Goal: Transaction & Acquisition: Purchase product/service

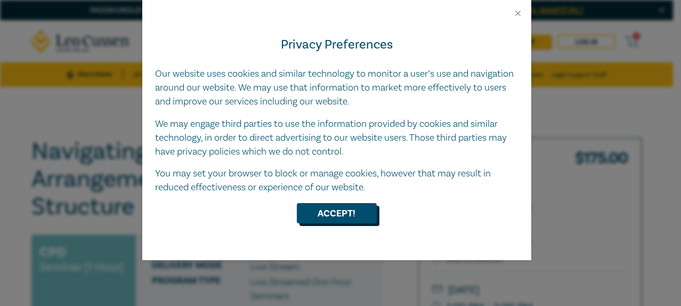
click at [341, 221] on button "Accept!" at bounding box center [337, 213] width 80 height 20
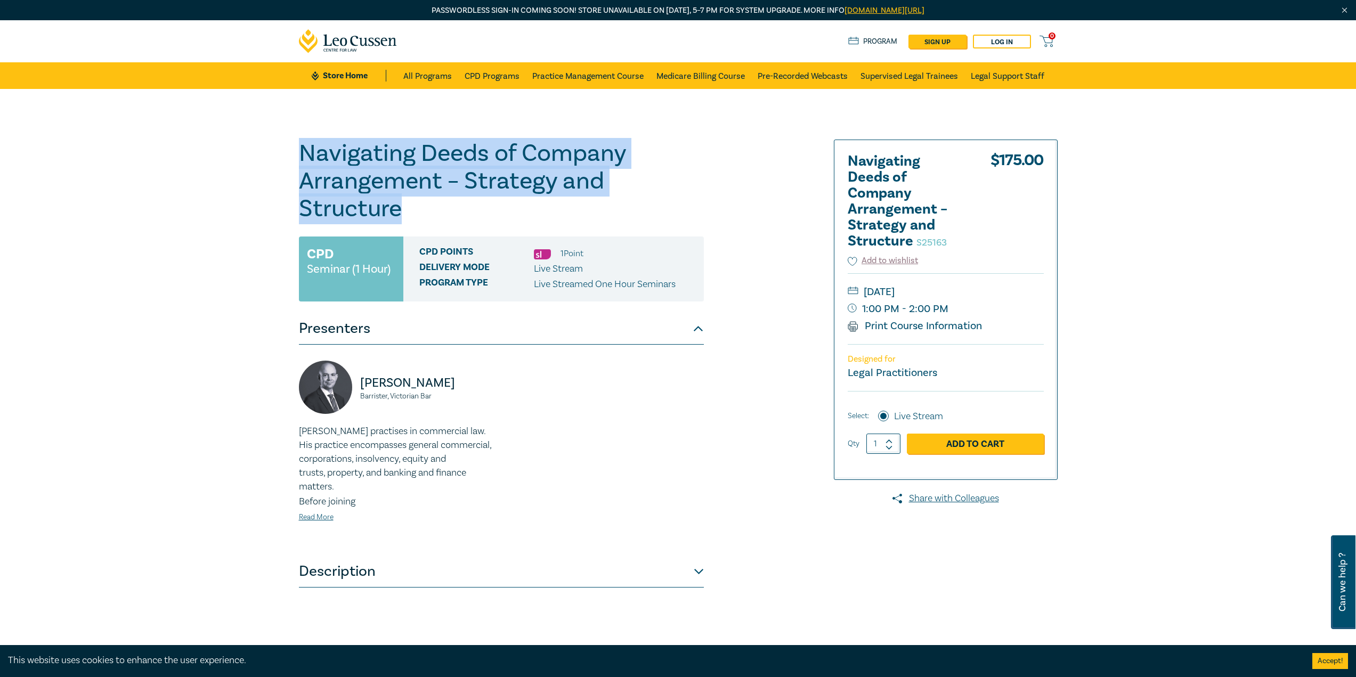
drag, startPoint x: 401, startPoint y: 210, endPoint x: 299, endPoint y: 161, distance: 112.7
click at [299, 161] on h1 "Navigating Deeds of Company Arrangement – Strategy and Structure S25163" at bounding box center [501, 181] width 405 height 83
click at [681, 305] on link "Add to Cart" at bounding box center [975, 444] width 137 height 20
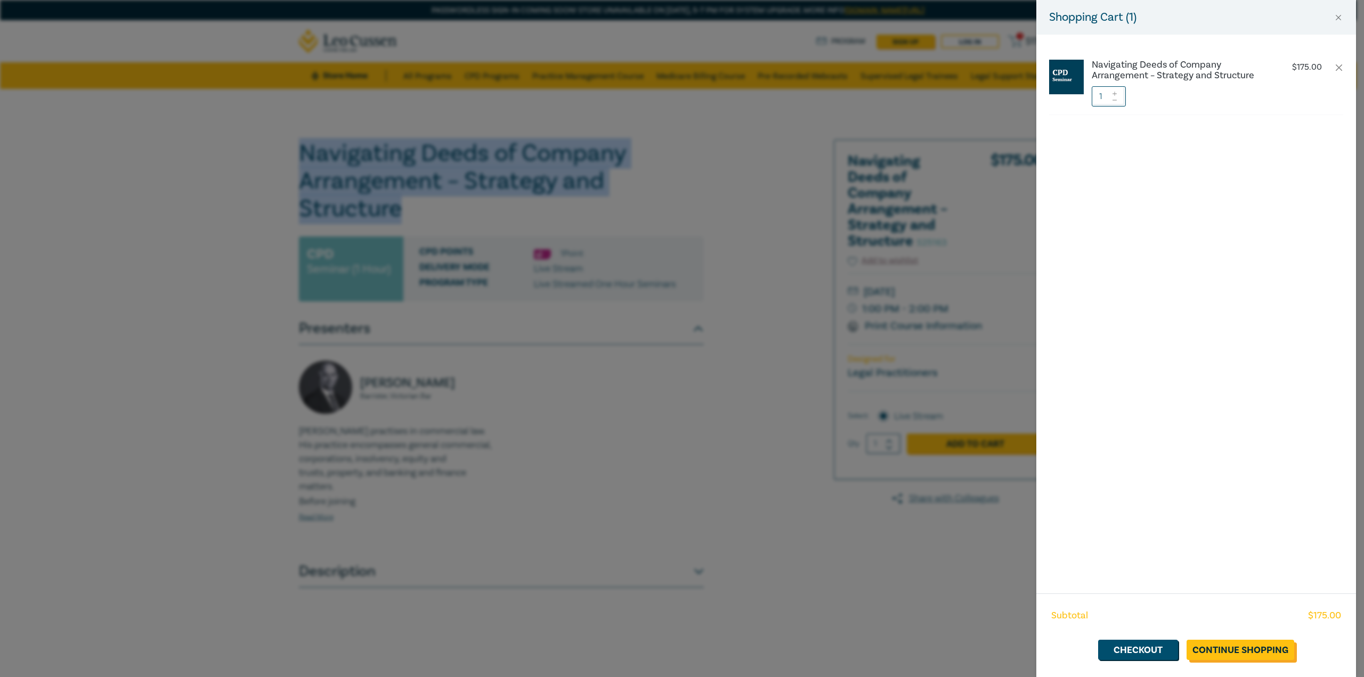
click at [681, 305] on link "Continue Shopping" at bounding box center [1241, 650] width 108 height 20
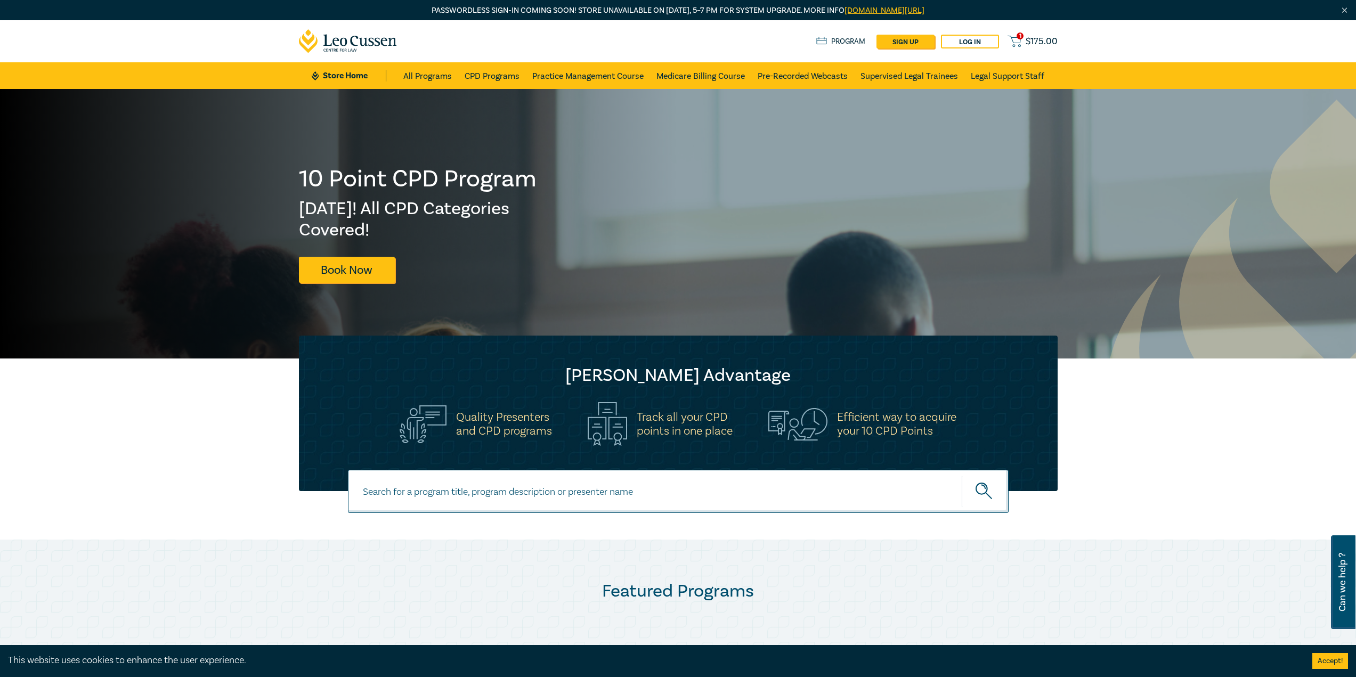
click at [681, 41] on icon at bounding box center [1014, 39] width 12 height 7
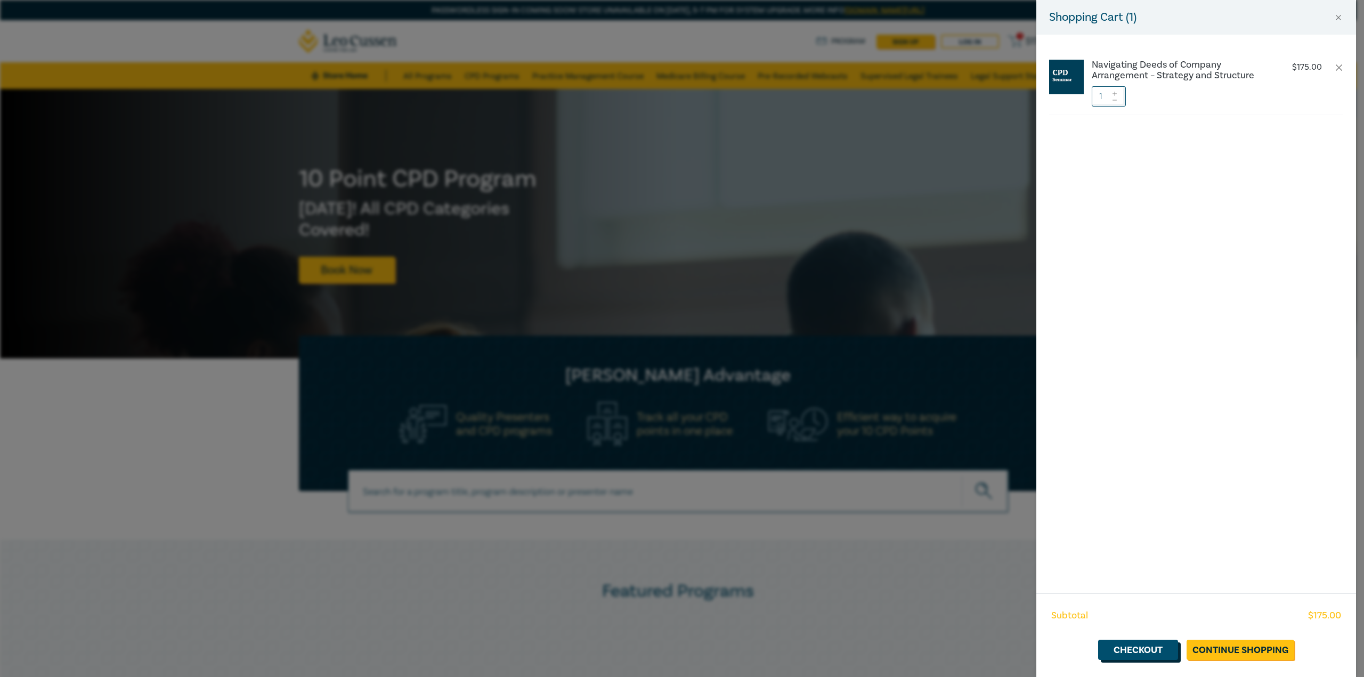
click at [681, 305] on link "Checkout" at bounding box center [1138, 650] width 80 height 20
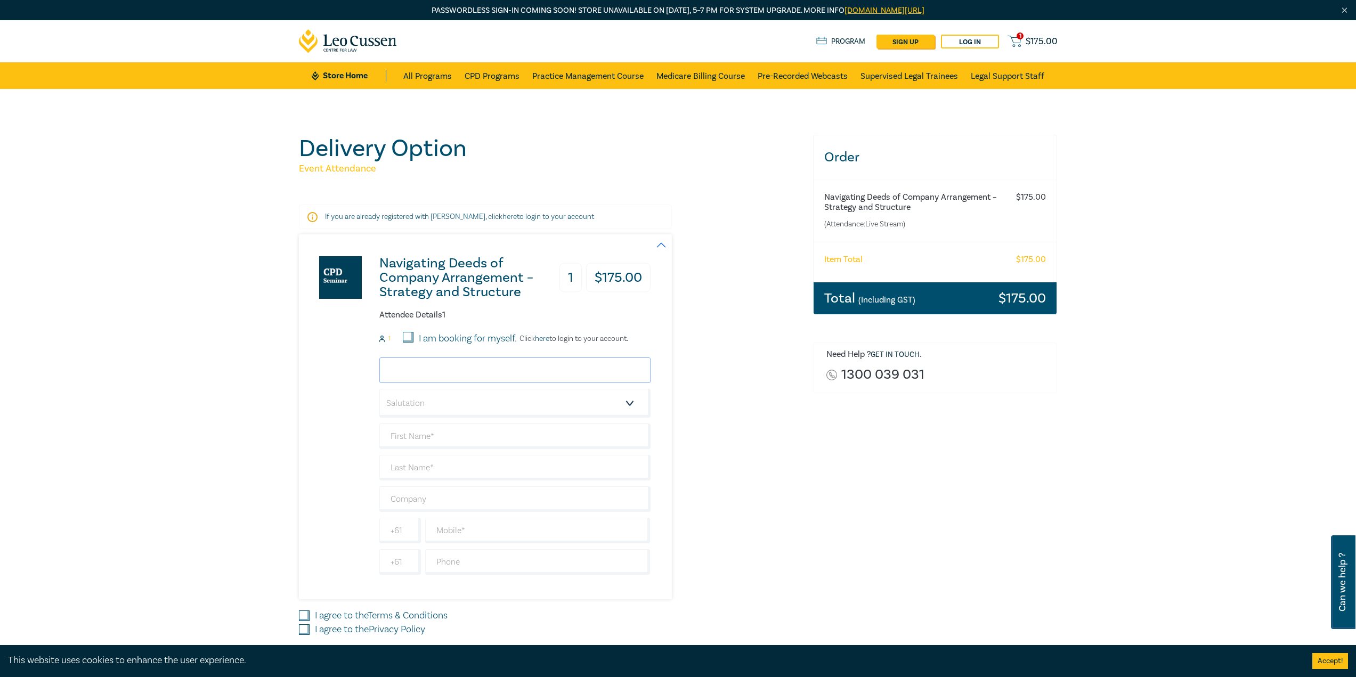
click at [395, 305] on input "email" at bounding box center [514, 371] width 271 height 26
type input "igriffin@griffinlaw.com.au"
click at [401, 305] on select "Salutation Mr. Mrs. Ms. Miss Dr. Prof. Other" at bounding box center [514, 403] width 271 height 29
select select "Ms."
click at [379, 305] on select "Salutation Mr. Mrs. Ms. Miss Dr. Prof. Other" at bounding box center [514, 403] width 271 height 29
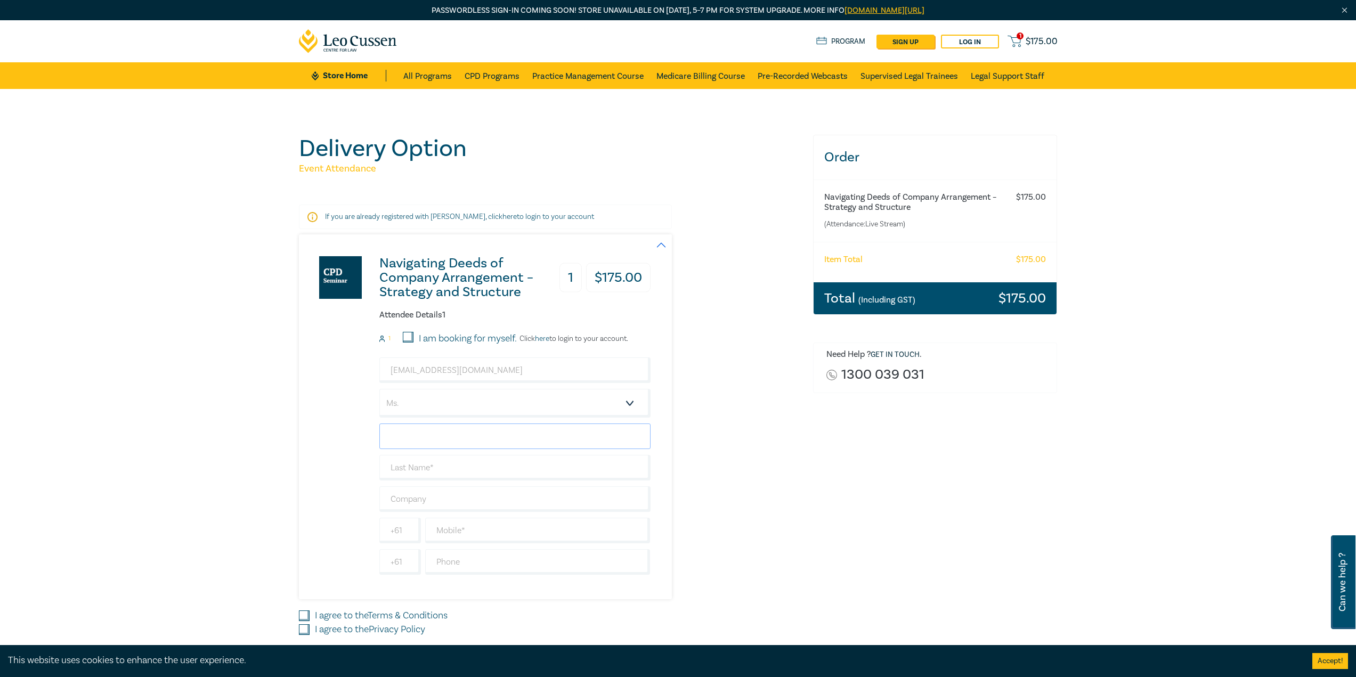
click at [418, 305] on input "text" at bounding box center [514, 437] width 271 height 26
type input "[PERSON_NAME]"
click at [429, 305] on input "text" at bounding box center [514, 468] width 271 height 26
type input "H"
type input "[PERSON_NAME]"
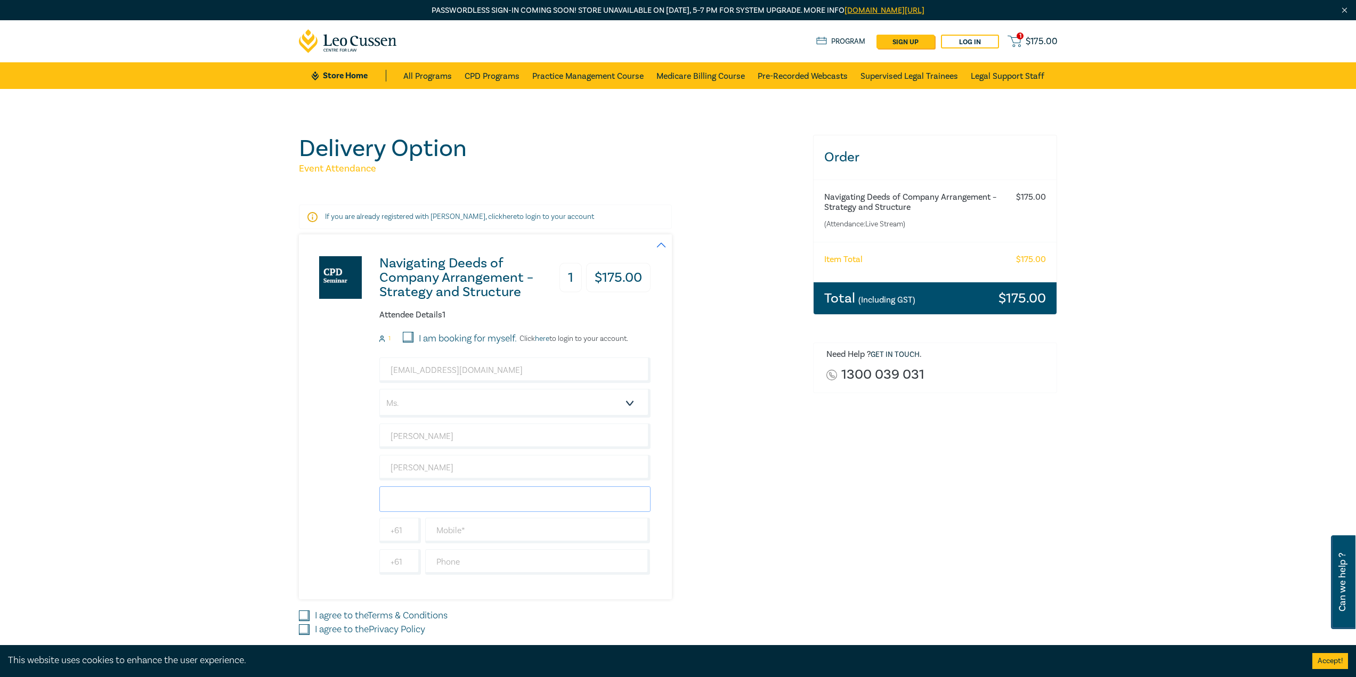
click at [449, 305] on input "text" at bounding box center [514, 500] width 271 height 26
type input "[PERSON_NAME] Law Firm Pty Ltd"
click at [468, 305] on input "text" at bounding box center [537, 531] width 225 height 26
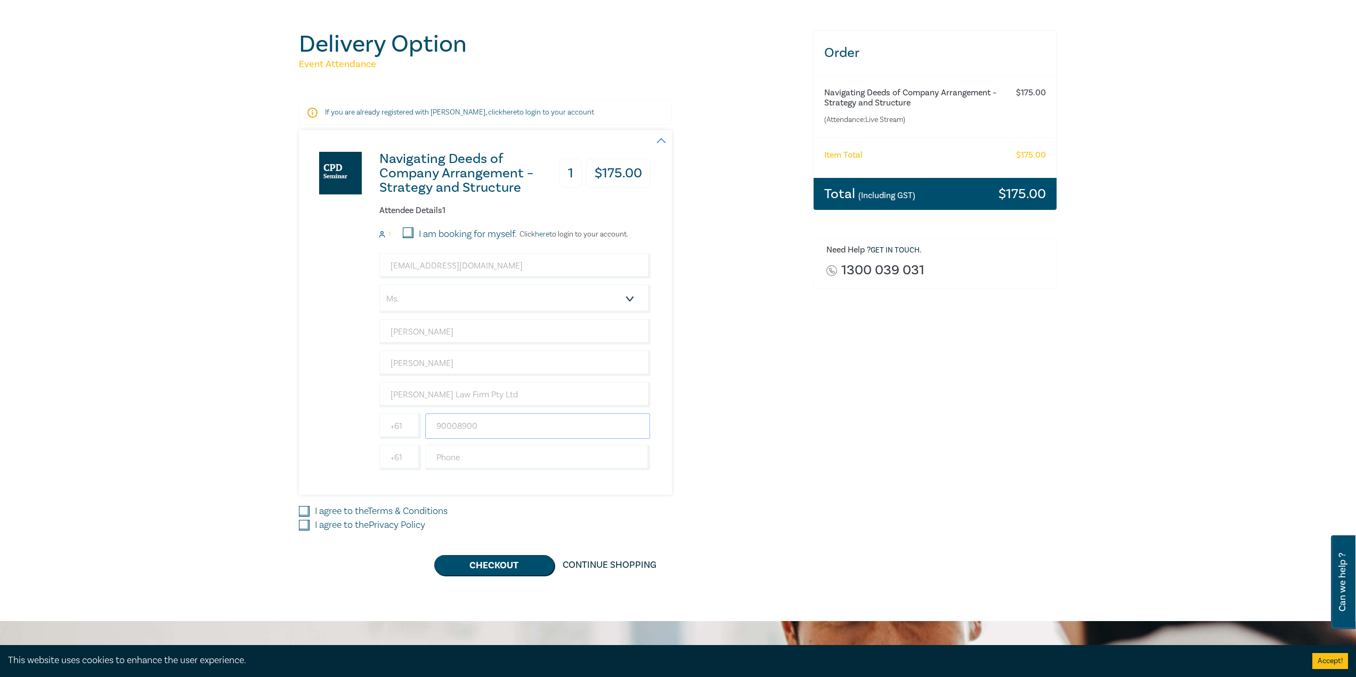
scroll to position [160, 0]
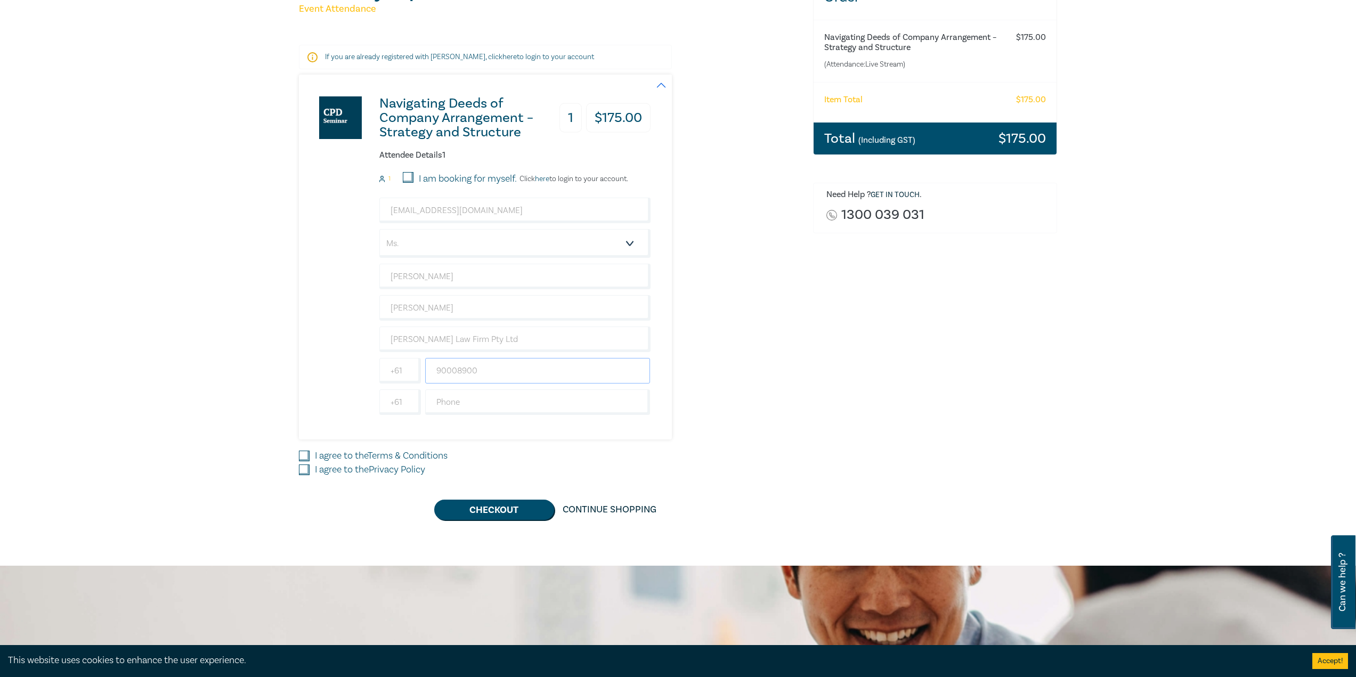
type input "90008900"
click at [331, 305] on label "I agree to the Privacy Policy" at bounding box center [370, 470] width 110 height 14
click at [310, 305] on input "I agree to the Privacy Policy" at bounding box center [304, 470] width 11 height 11
checkbox input "true"
click at [330, 305] on label "I agree to the Terms & Conditions" at bounding box center [381, 456] width 133 height 14
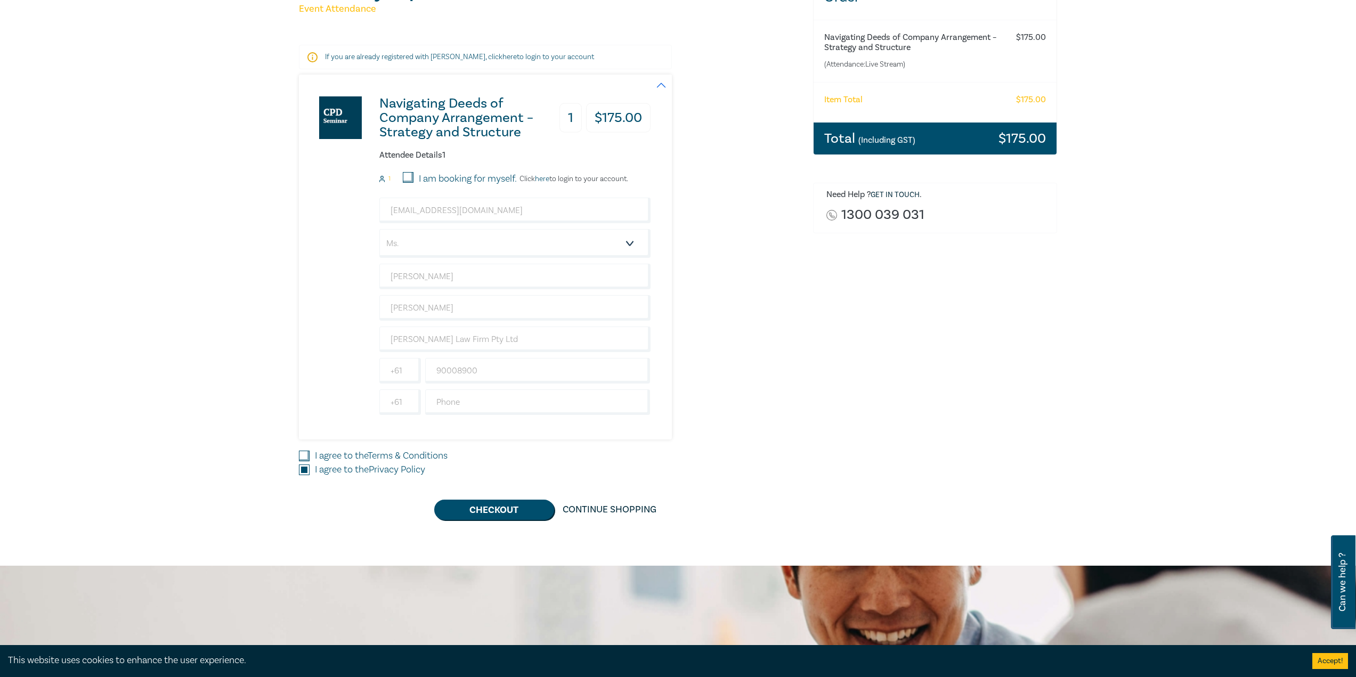
click at [310, 305] on input "I agree to the Terms & Conditions" at bounding box center [304, 456] width 11 height 11
checkbox input "true"
click at [473, 305] on button "Checkout" at bounding box center [494, 510] width 120 height 20
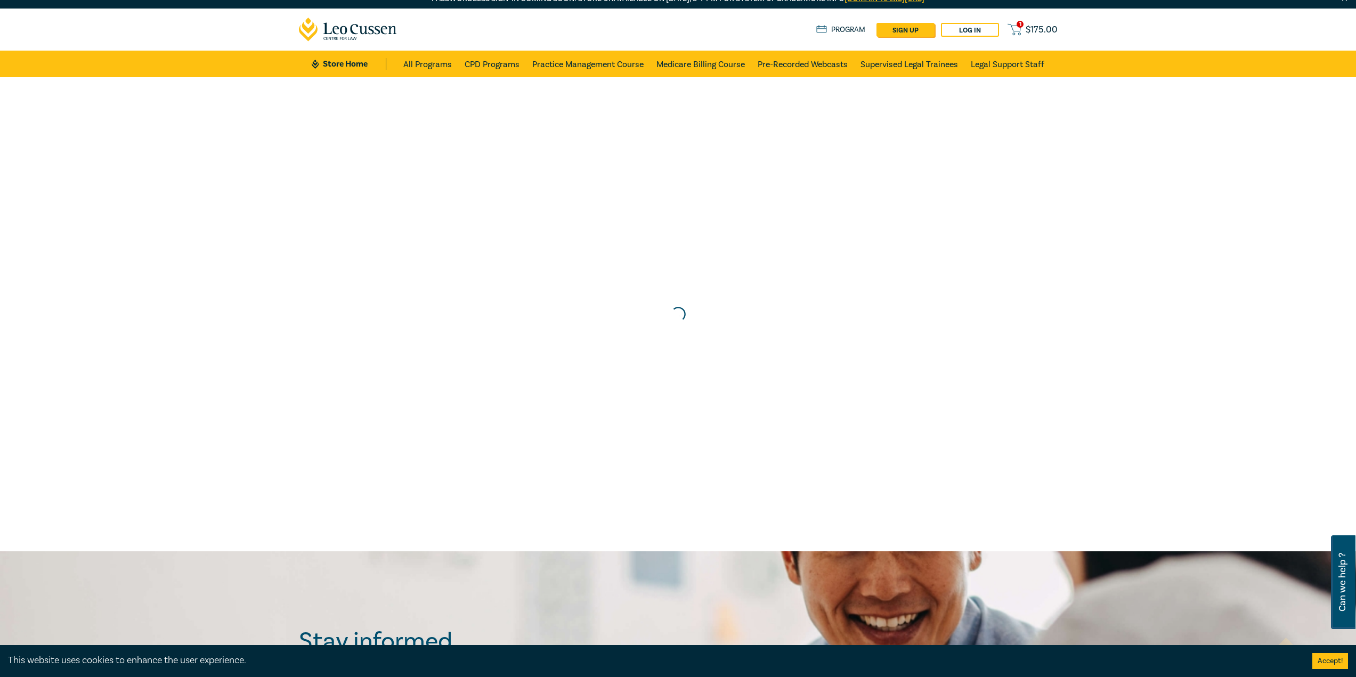
scroll to position [0, 0]
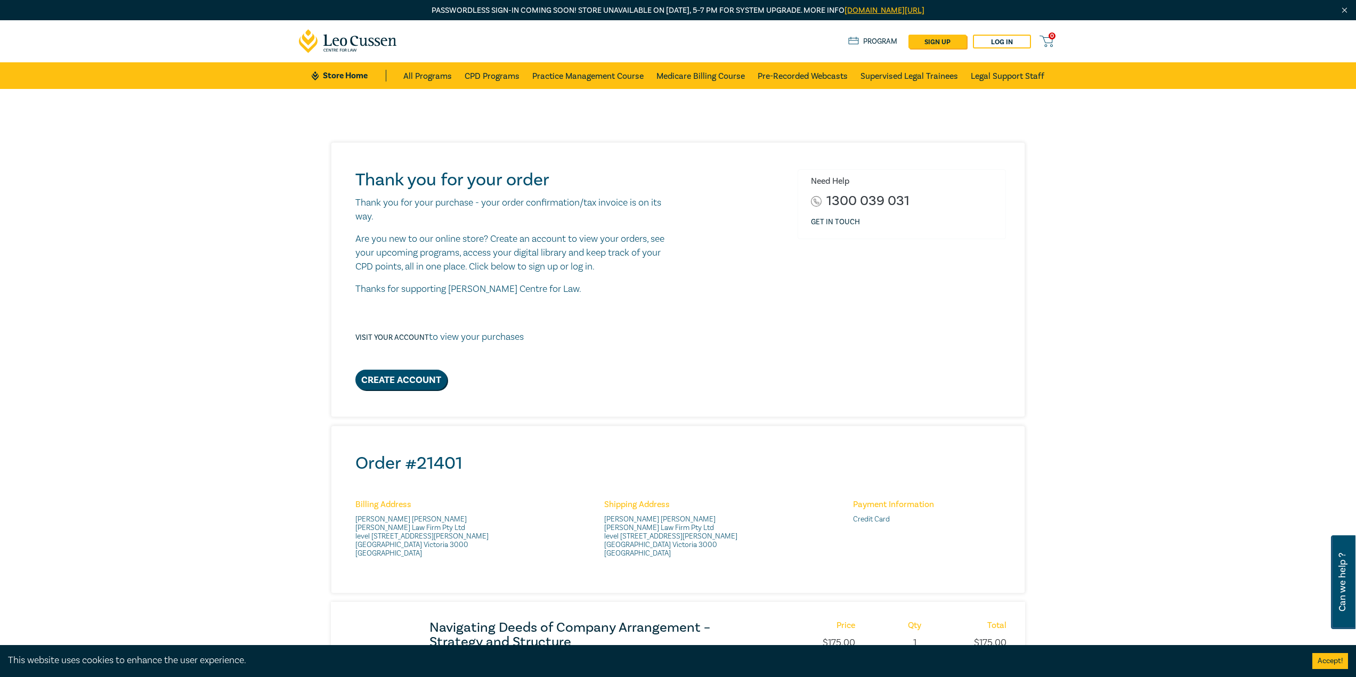
scroll to position [320, 0]
